Goal: Check status

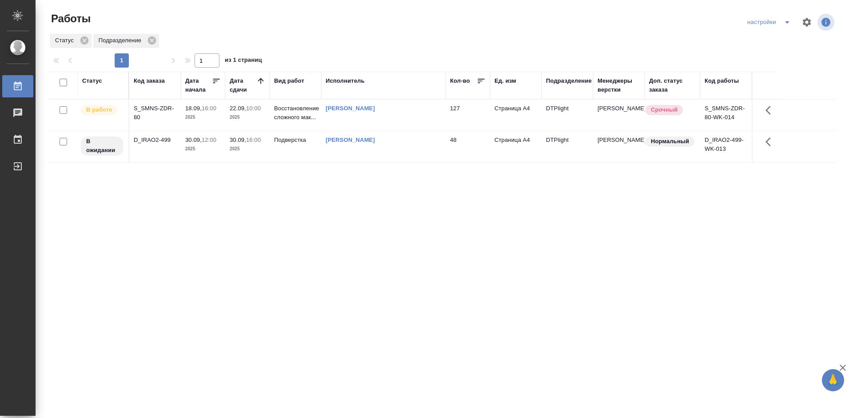
click at [146, 109] on div "S_SMNS-ZDR-80" at bounding box center [155, 113] width 43 height 18
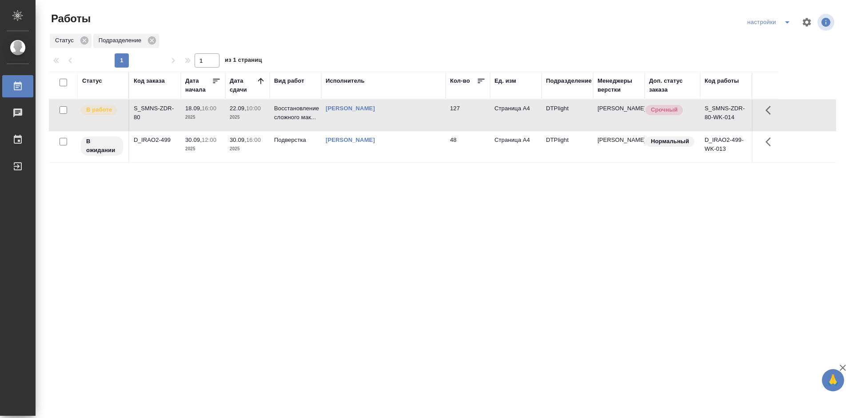
click at [147, 109] on div "S_SMNS-ZDR-80" at bounding box center [155, 113] width 43 height 18
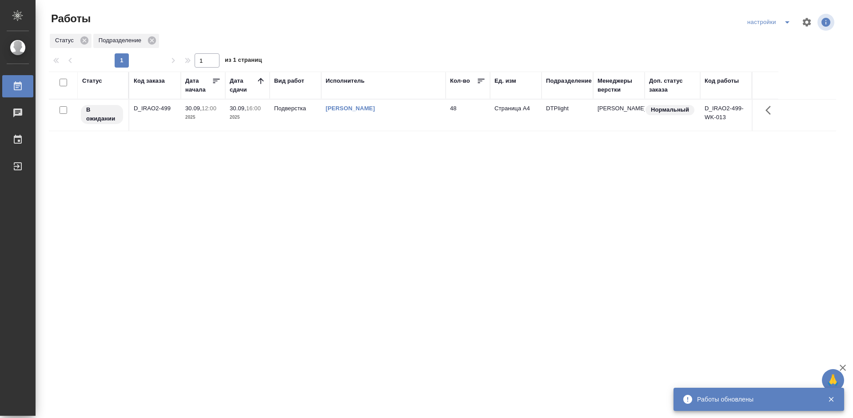
click at [282, 203] on div "Статус Код заказа Дата начала Дата сдачи Вид работ Исполнитель Кол-во Ед. изм П…" at bounding box center [442, 232] width 787 height 320
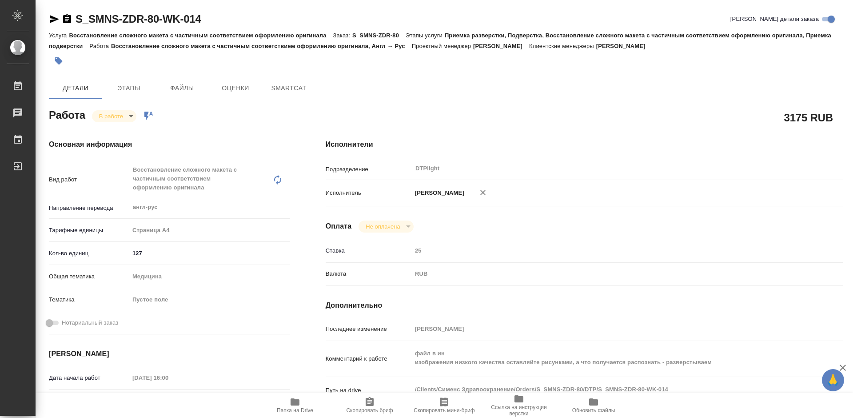
type textarea "x"
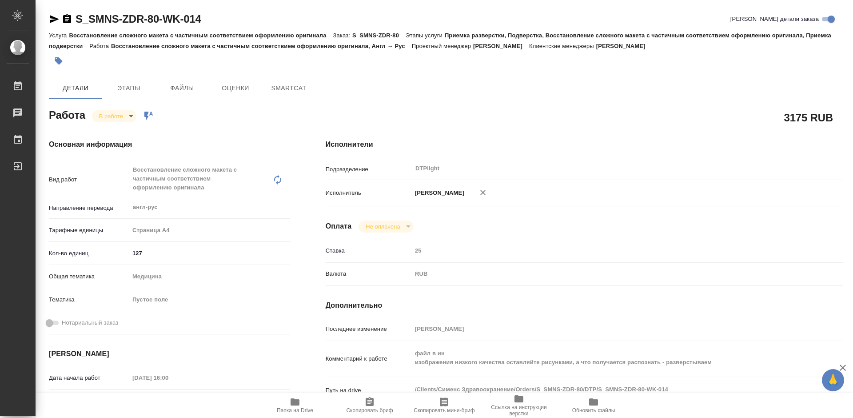
type textarea "x"
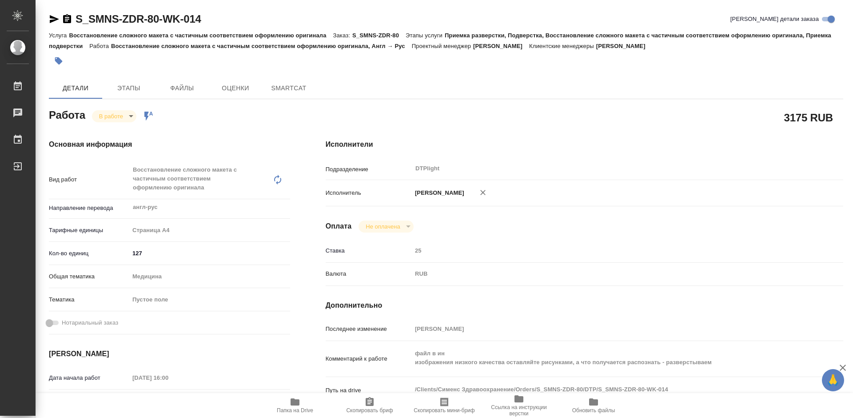
type textarea "x"
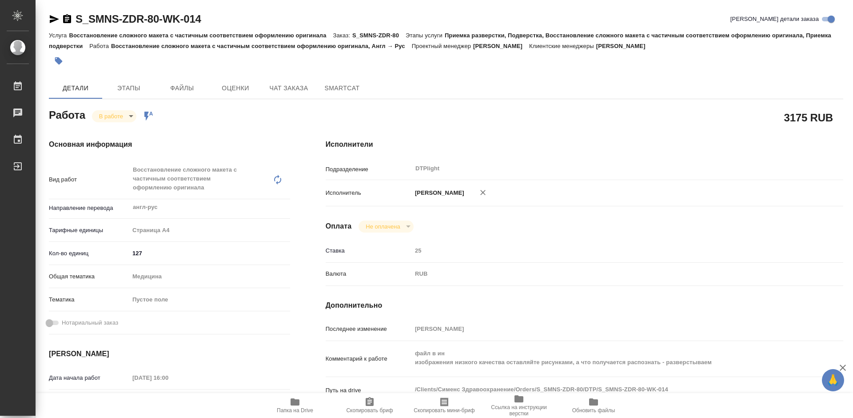
type textarea "x"
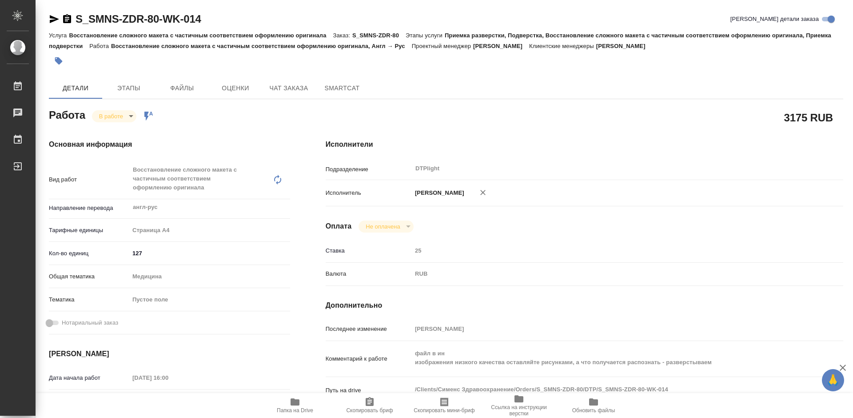
type textarea "x"
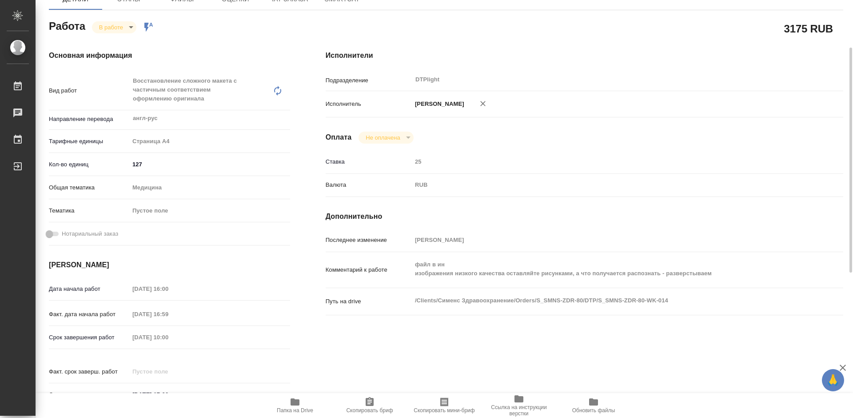
scroll to position [133, 0]
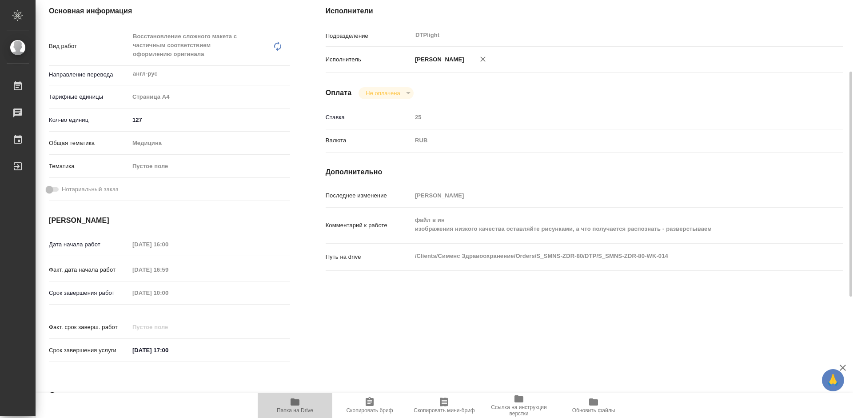
click at [294, 404] on icon "button" at bounding box center [294, 401] width 9 height 7
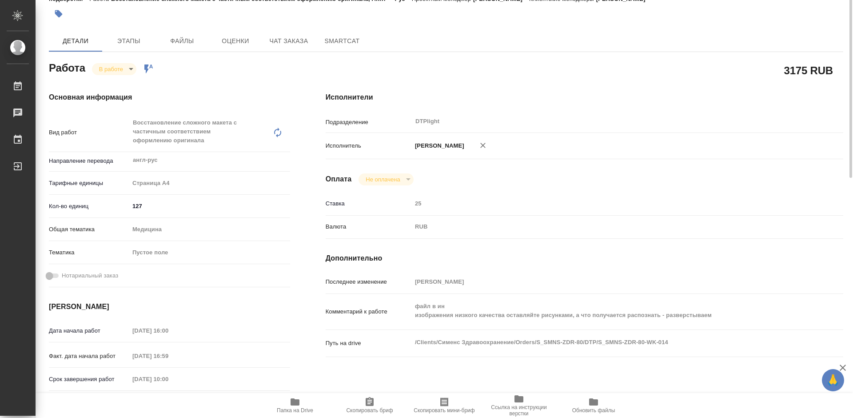
scroll to position [0, 0]
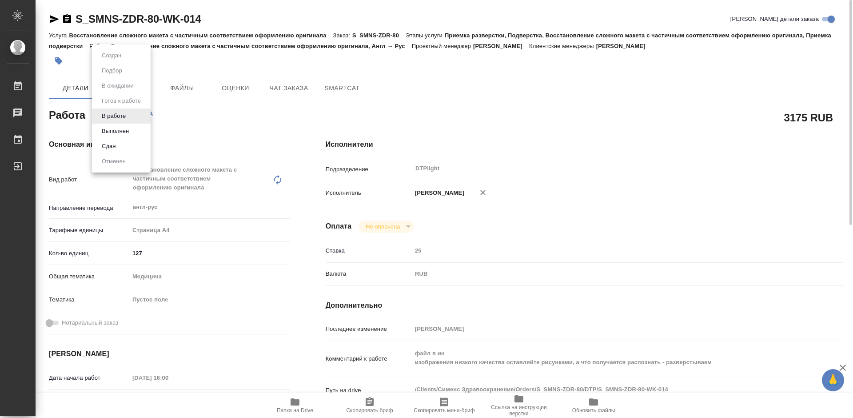
click at [122, 116] on body "🙏 .cls-1 fill:#fff; AWATERA Tretyakova Mariya Работы 0 Чаты График Выйти S_SMNS…" at bounding box center [426, 209] width 853 height 418
click at [119, 130] on button "Выполнен" at bounding box center [115, 131] width 32 height 10
type textarea "x"
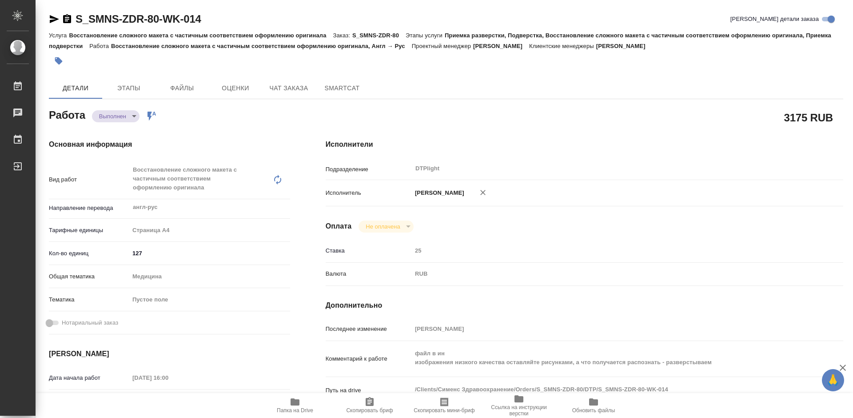
type textarea "x"
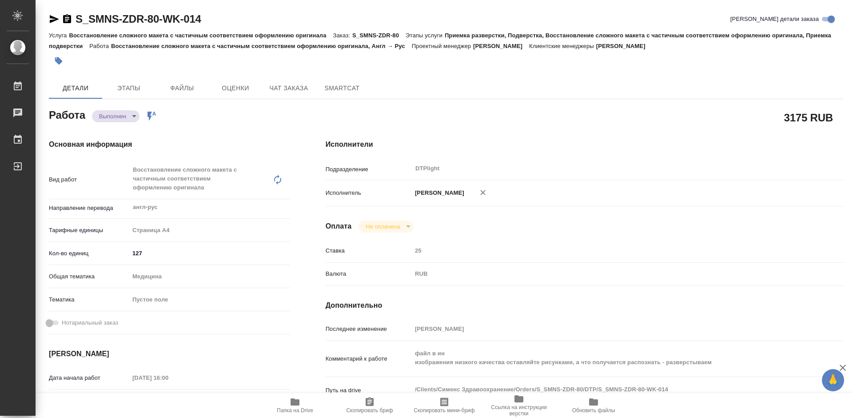
type textarea "x"
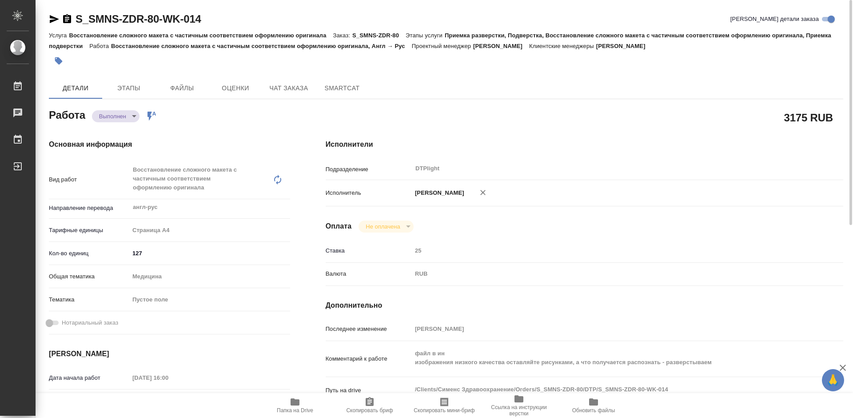
type textarea "x"
